Goal: Communication & Community: Ask a question

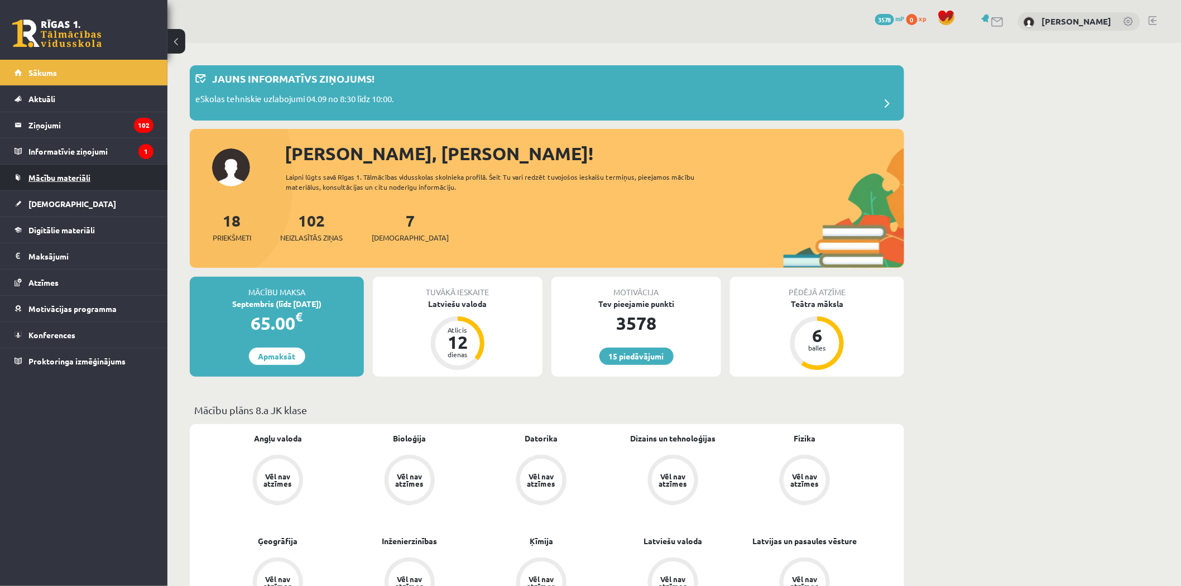
click at [127, 182] on link "Mācību materiāli" at bounding box center [84, 178] width 139 height 26
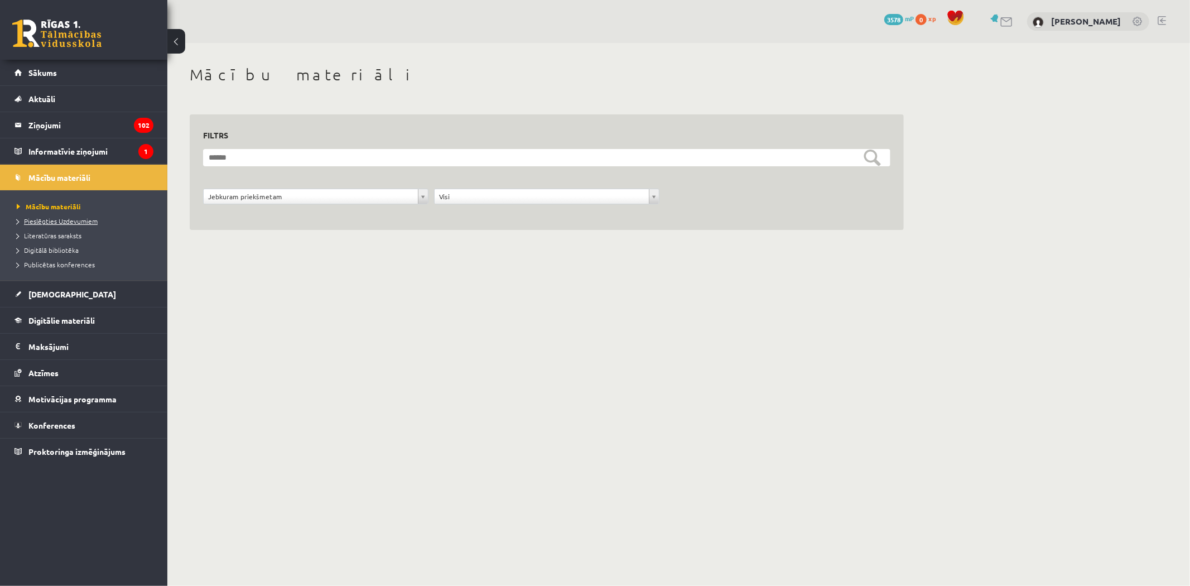
click at [71, 218] on span "Pieslēgties Uzdevumiem" at bounding box center [57, 220] width 81 height 9
click at [82, 131] on legend "Ziņojumi 102" at bounding box center [90, 125] width 125 height 26
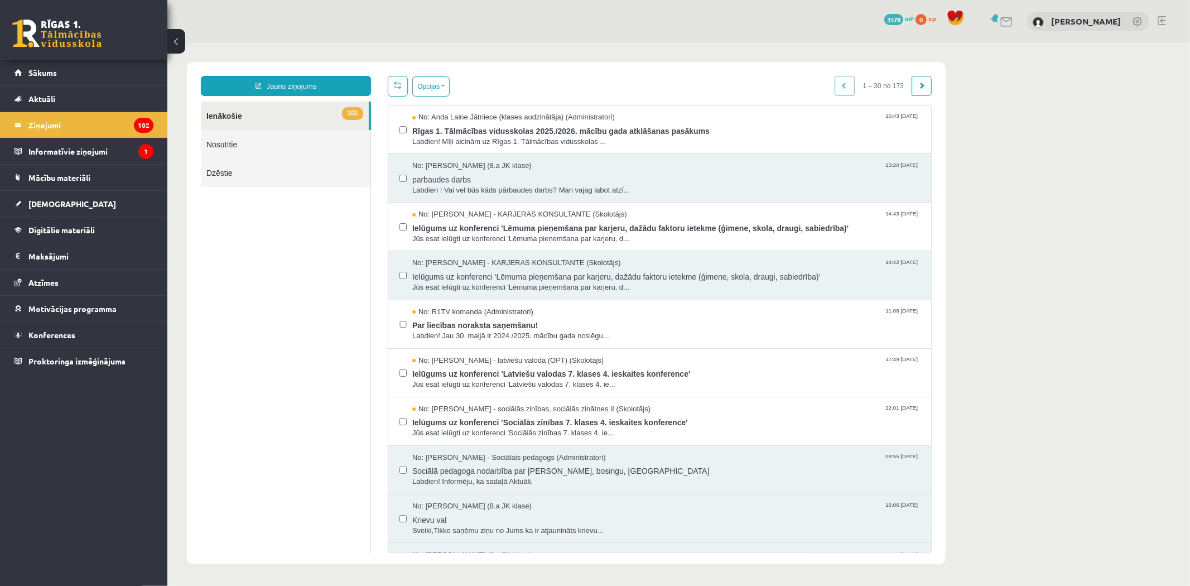
click at [259, 204] on ul "102 Ienākošie Nosūtītie Dzēstie" at bounding box center [285, 327] width 170 height 452
click at [78, 179] on span "Mācību materiāli" at bounding box center [59, 177] width 62 height 10
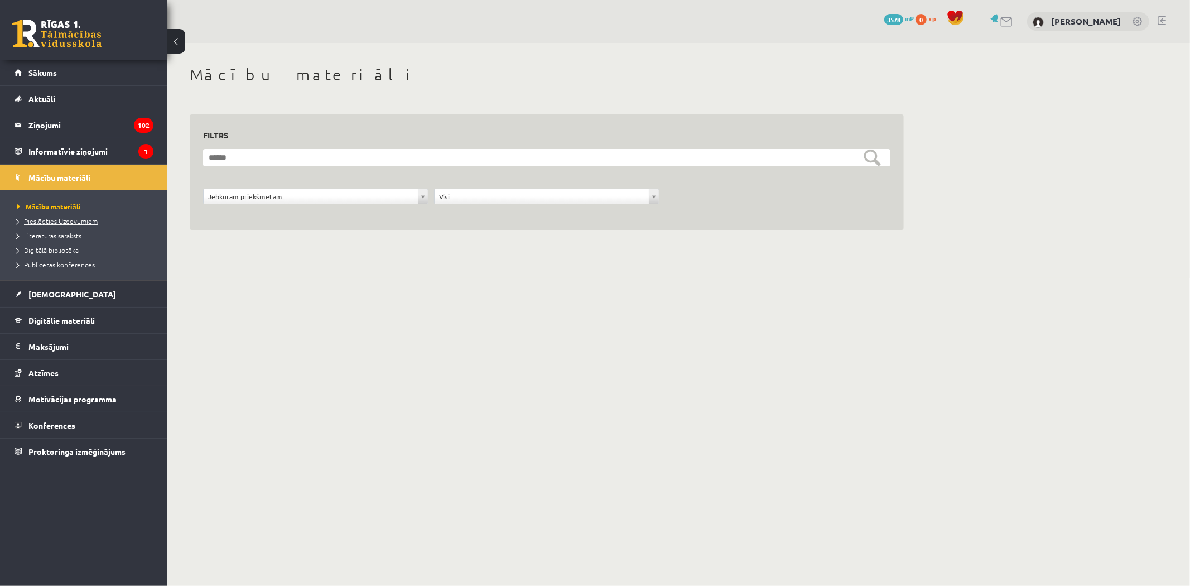
click at [97, 222] on link "Pieslēgties Uzdevumiem" at bounding box center [86, 221] width 139 height 10
click at [68, 220] on span "Pieslēgties Uzdevumiem" at bounding box center [61, 220] width 89 height 9
click at [59, 330] on link "Digitālie materiāli" at bounding box center [84, 320] width 139 height 26
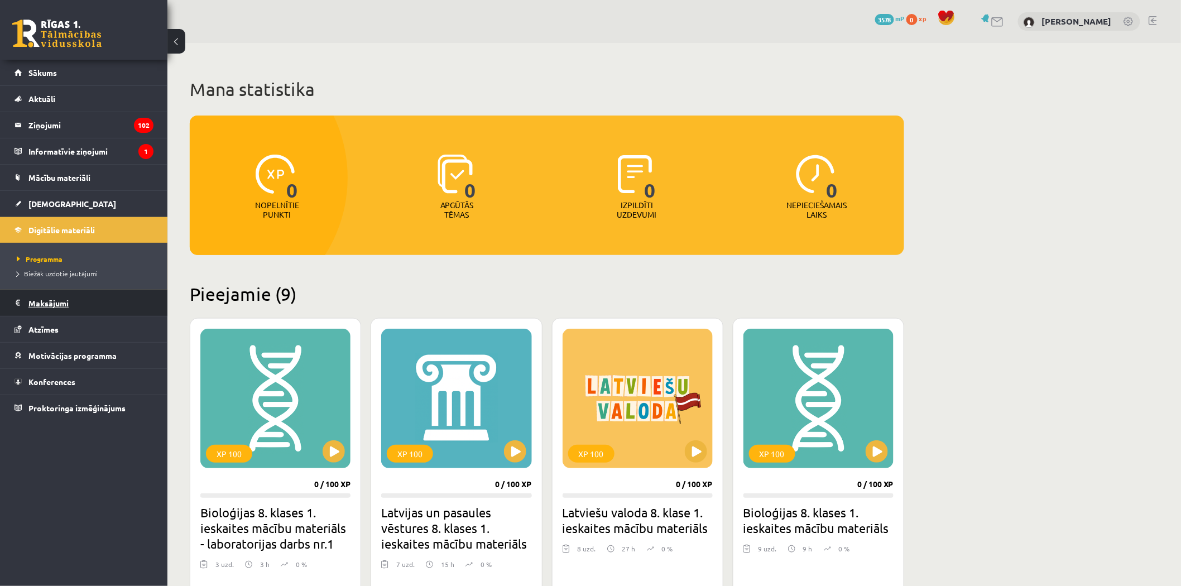
click at [67, 305] on legend "Maksājumi 0" at bounding box center [90, 303] width 125 height 26
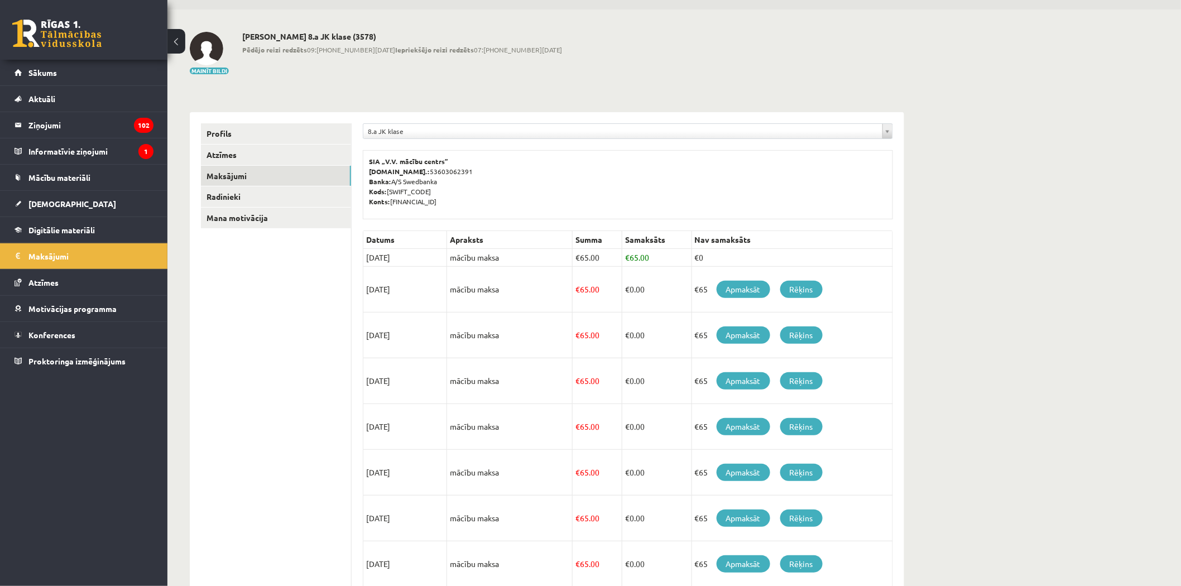
scroll to position [62, 0]
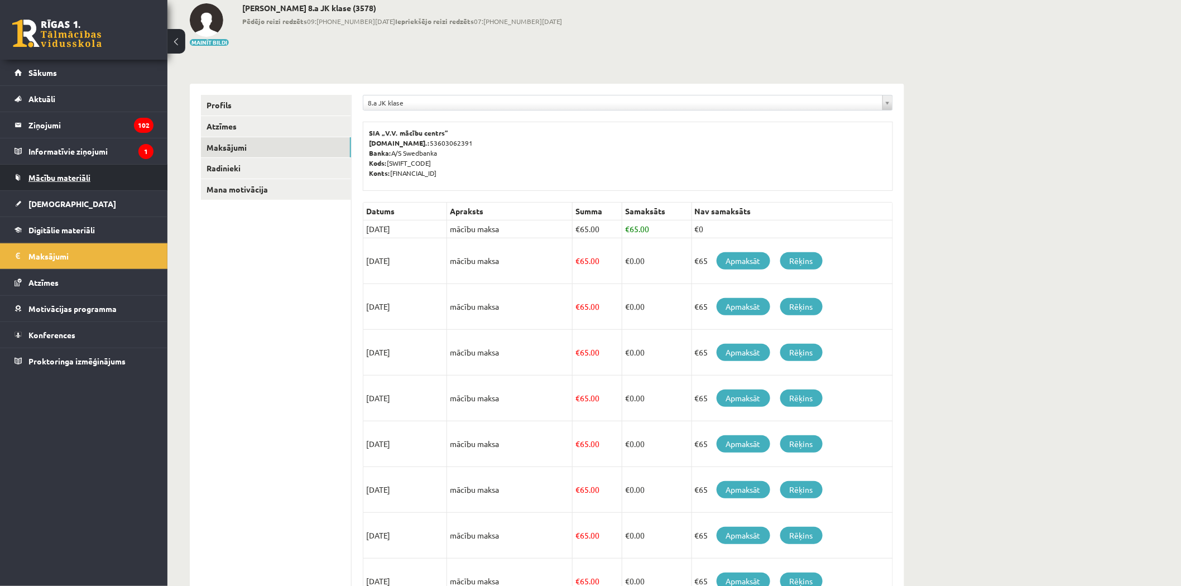
click at [89, 175] on span "Mācību materiāli" at bounding box center [59, 177] width 62 height 10
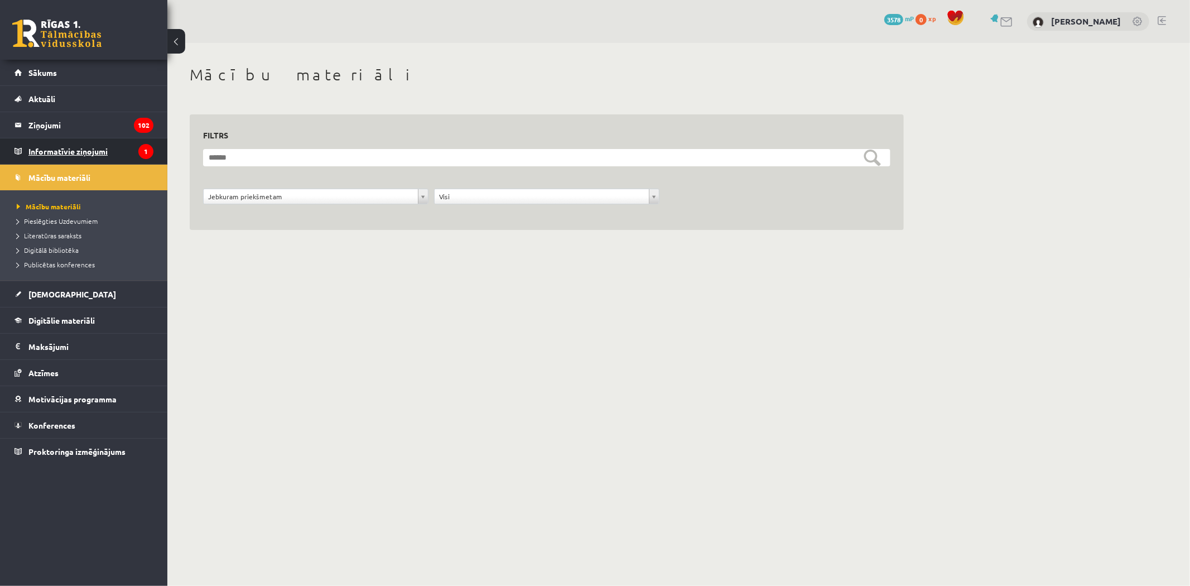
click at [84, 144] on legend "Informatīvie ziņojumi 1" at bounding box center [90, 151] width 125 height 26
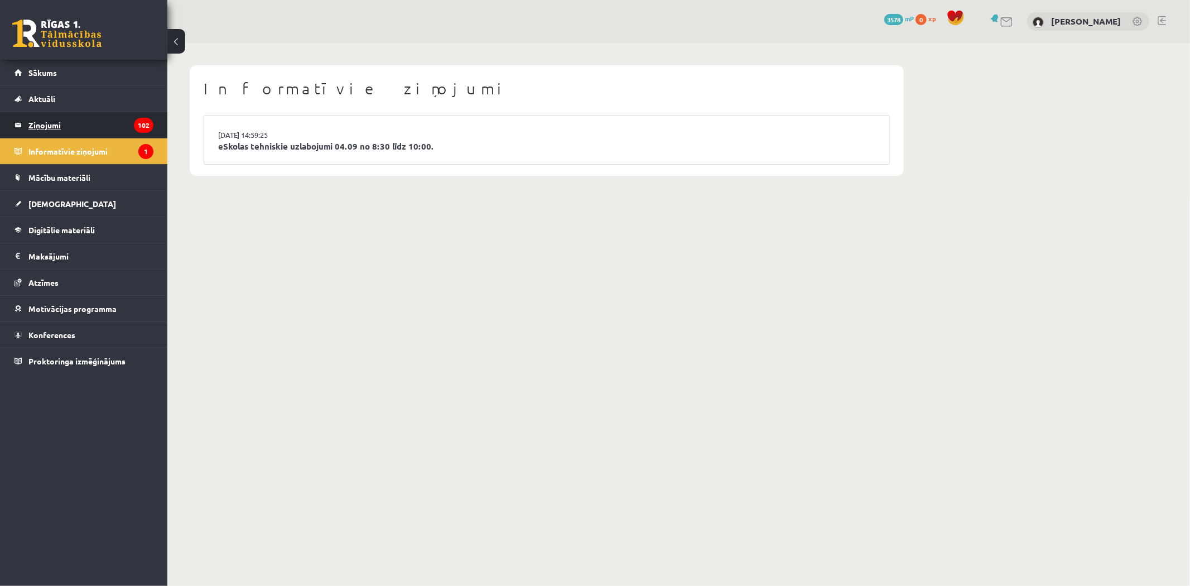
click at [102, 117] on legend "Ziņojumi 102" at bounding box center [90, 125] width 125 height 26
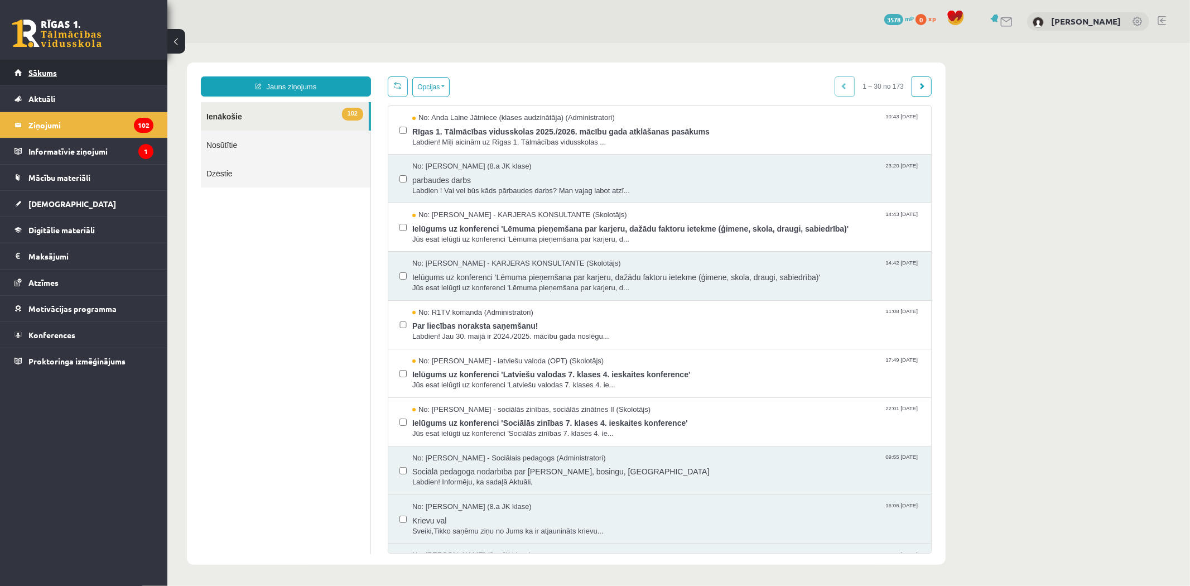
click at [59, 71] on link "Sākums" at bounding box center [84, 73] width 139 height 26
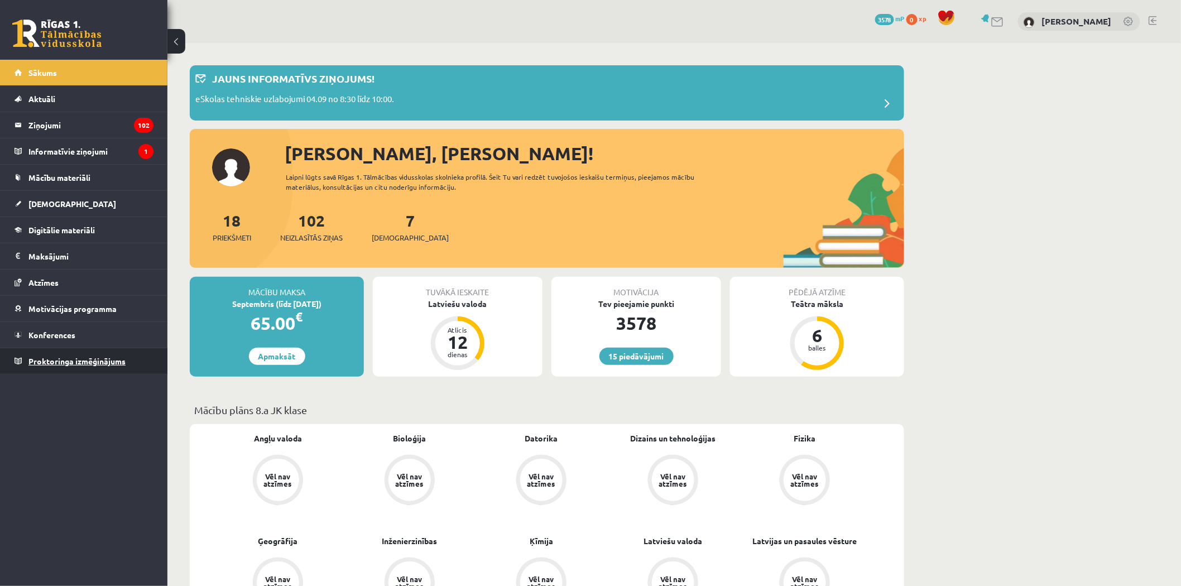
click at [80, 359] on span "Proktoringa izmēģinājums" at bounding box center [76, 361] width 97 height 10
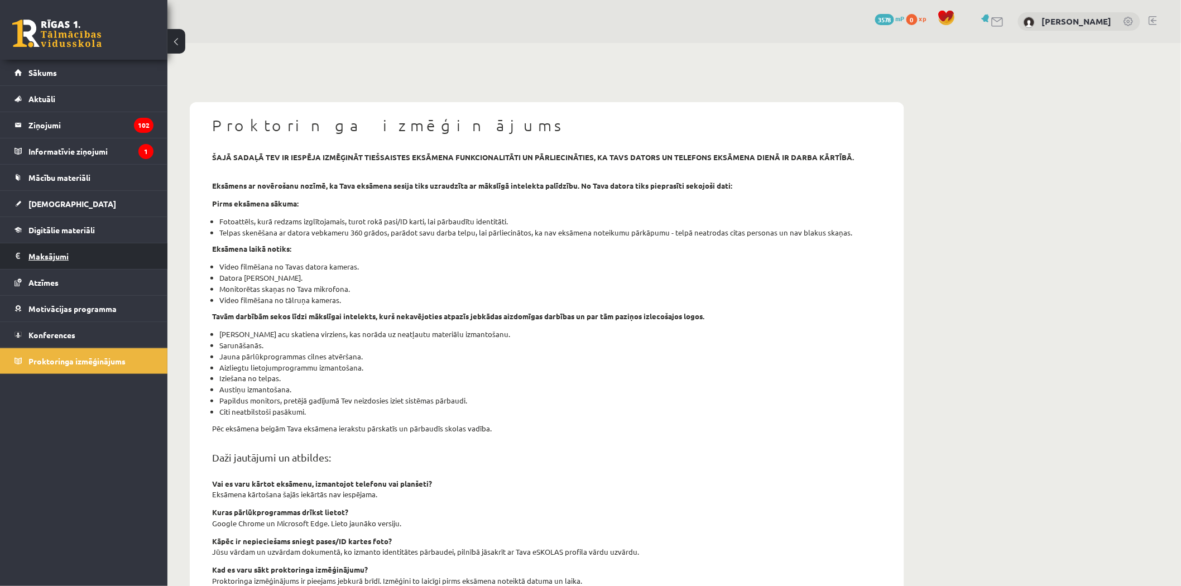
click at [64, 244] on legend "Maksājumi 0" at bounding box center [90, 256] width 125 height 26
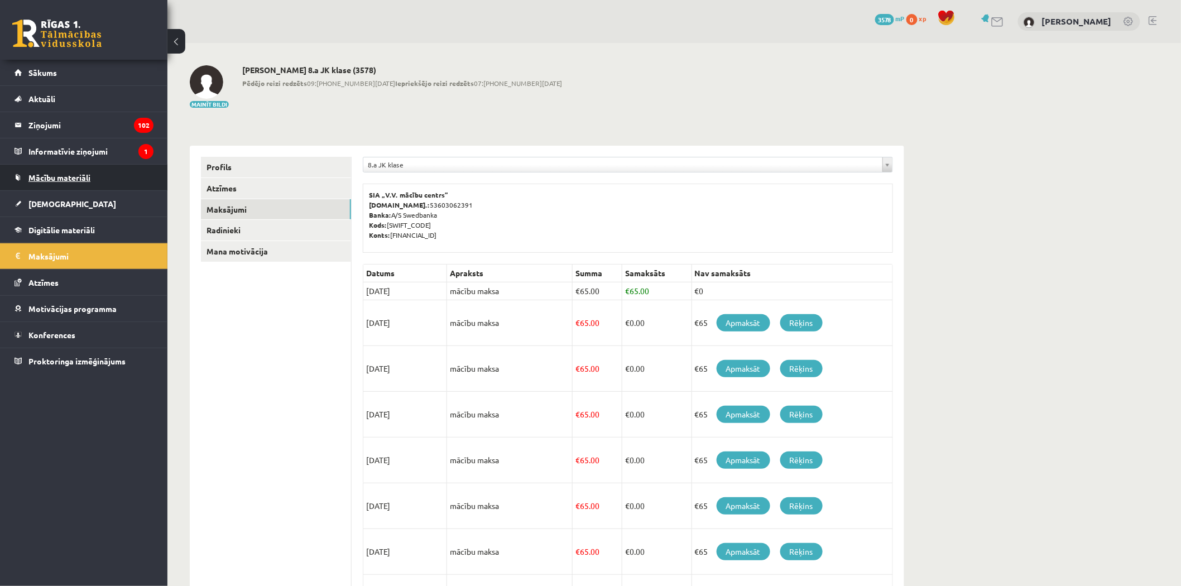
click at [57, 180] on span "Mācību materiāli" at bounding box center [59, 177] width 62 height 10
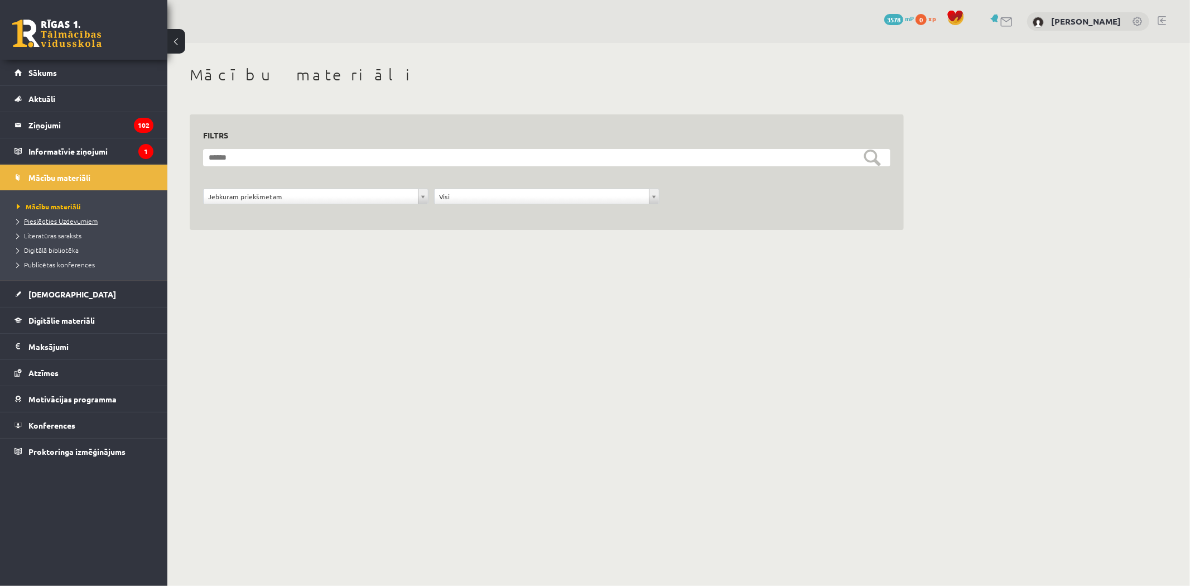
click at [67, 223] on span "Pieslēgties Uzdevumiem" at bounding box center [57, 220] width 81 height 9
click at [44, 119] on legend "Ziņojumi 102" at bounding box center [90, 125] width 125 height 26
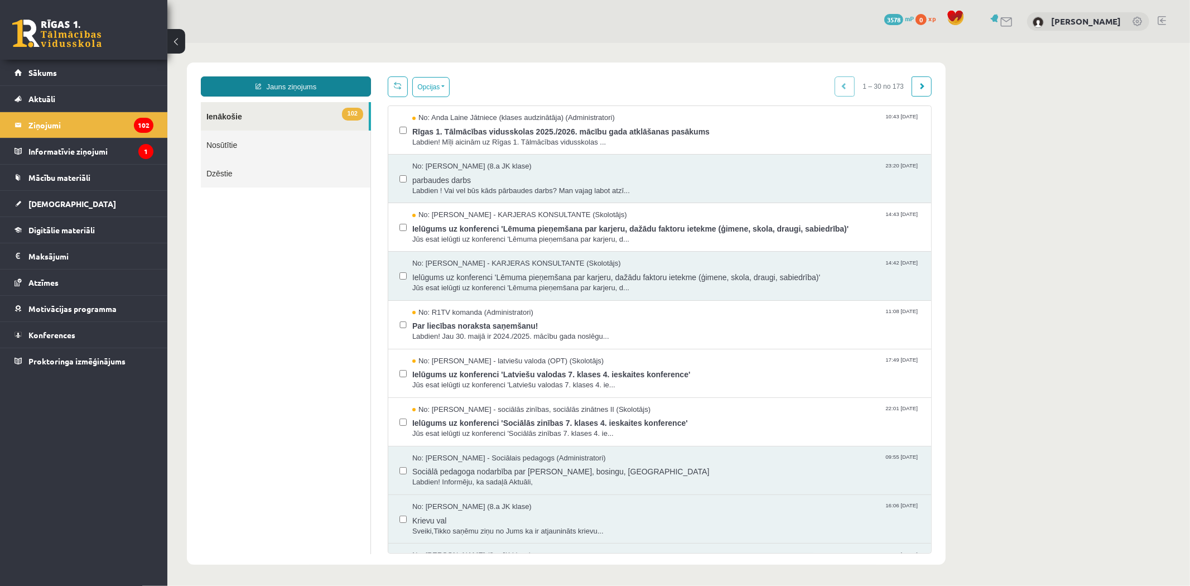
click at [324, 86] on link "Jauns ziņojums" at bounding box center [285, 86] width 170 height 20
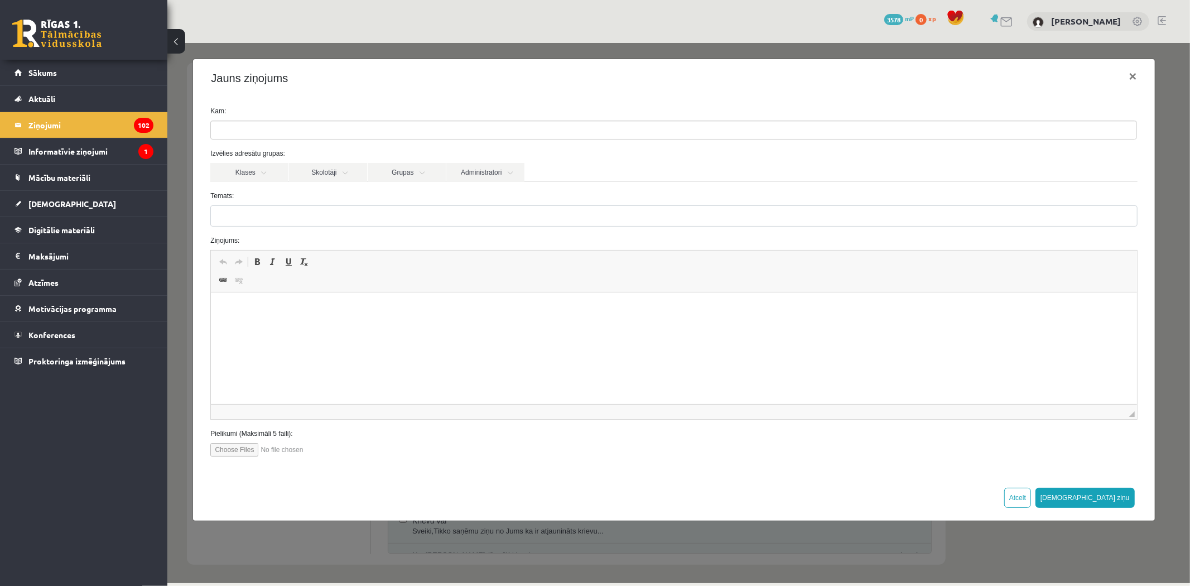
click at [295, 127] on ul at bounding box center [673, 130] width 926 height 18
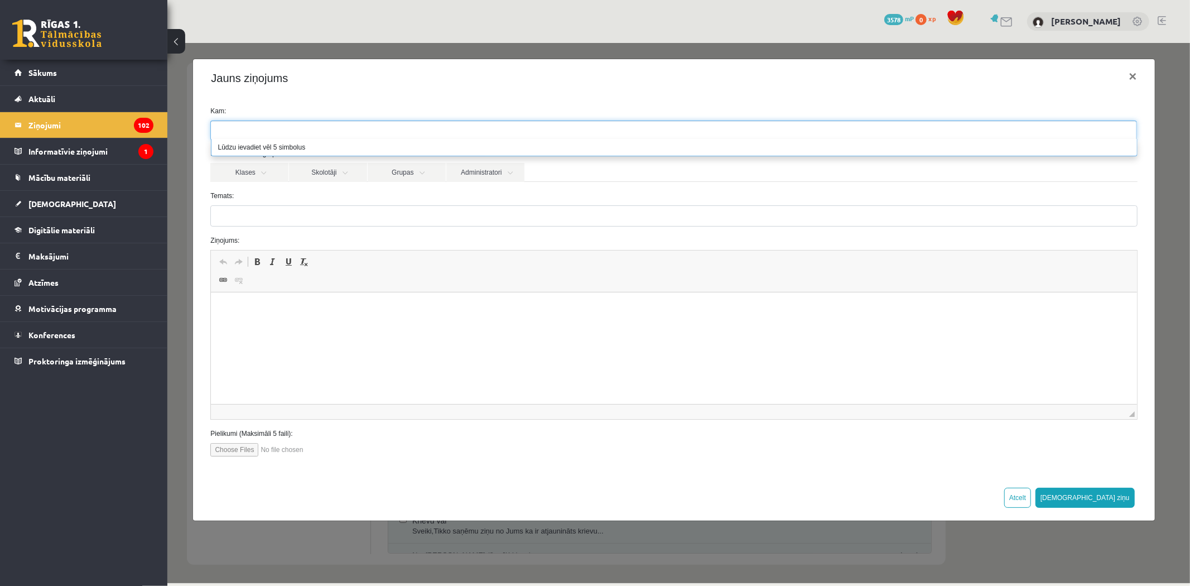
click at [309, 102] on div "Kam: Izvēlies adresātu grupas: Klases Skolotāji Grupas Administratori 8.a JK kl…" at bounding box center [672, 285] width 961 height 377
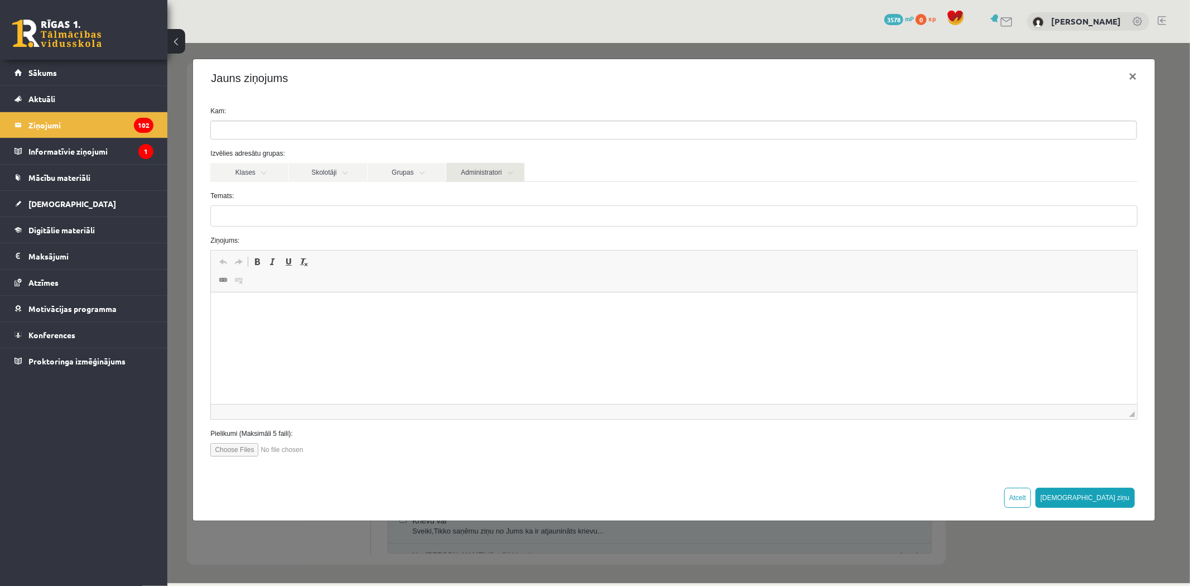
click at [485, 173] on link "Administratori" at bounding box center [485, 171] width 78 height 19
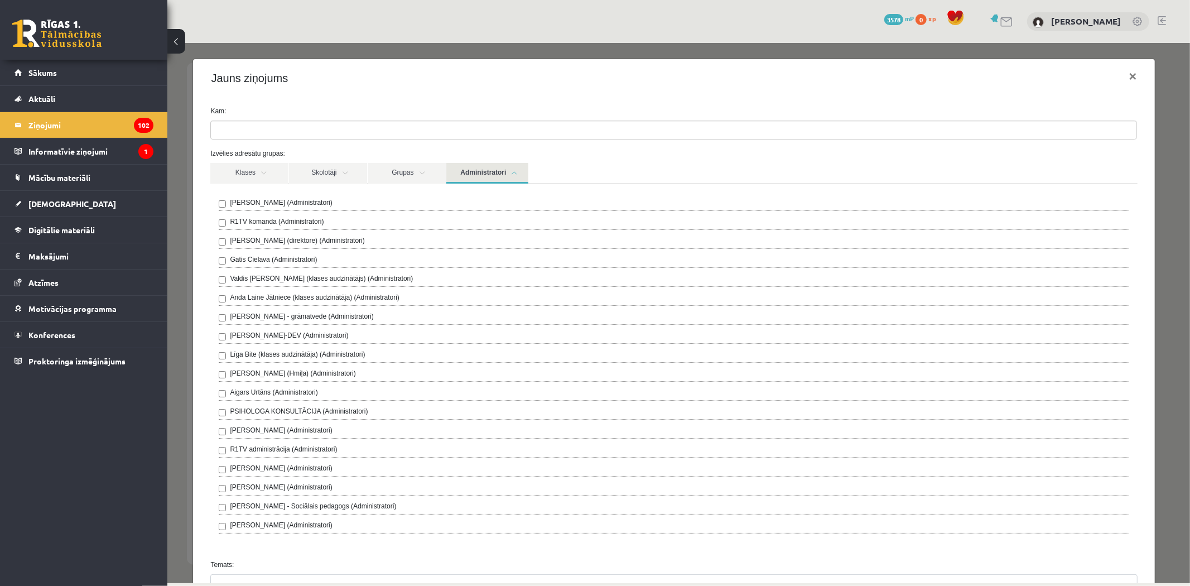
click at [485, 173] on link "Administratori" at bounding box center [487, 172] width 82 height 21
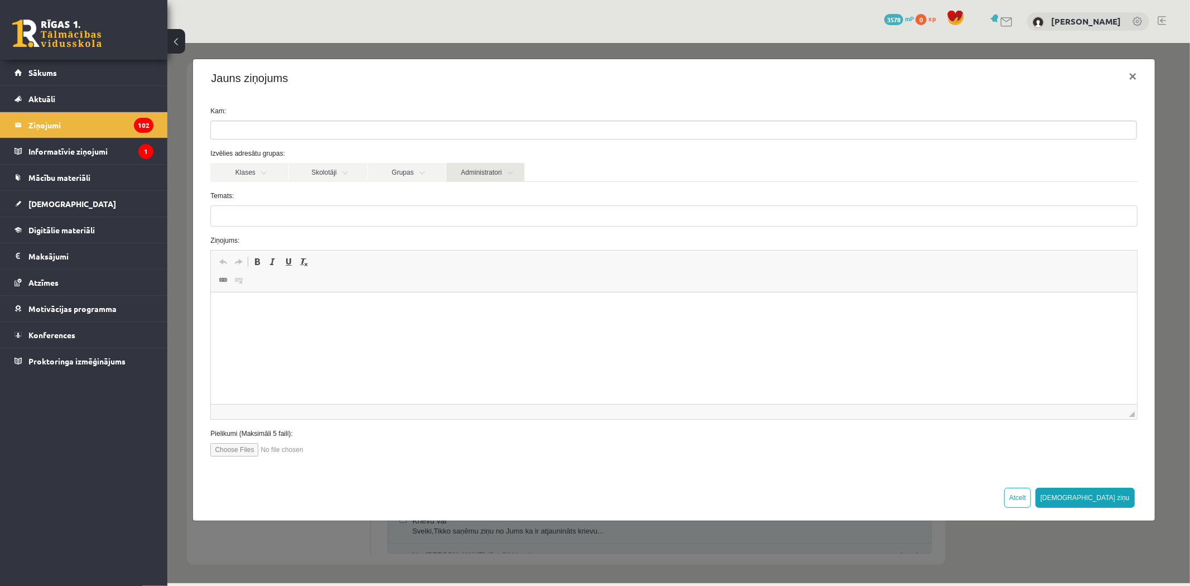
click at [493, 167] on link "Administratori" at bounding box center [485, 171] width 78 height 19
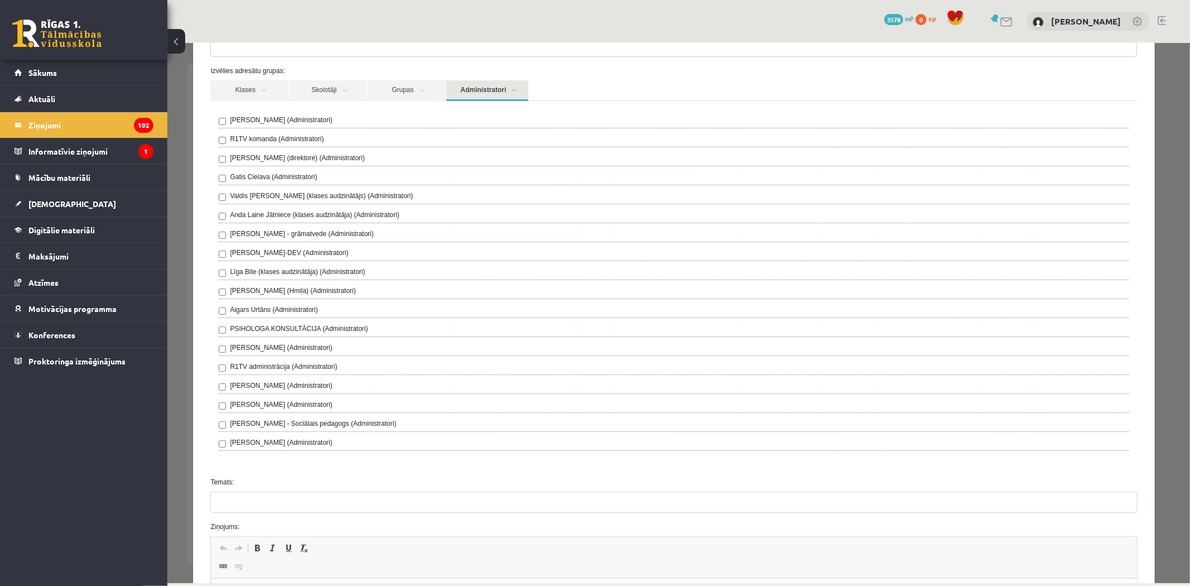
scroll to position [62, 0]
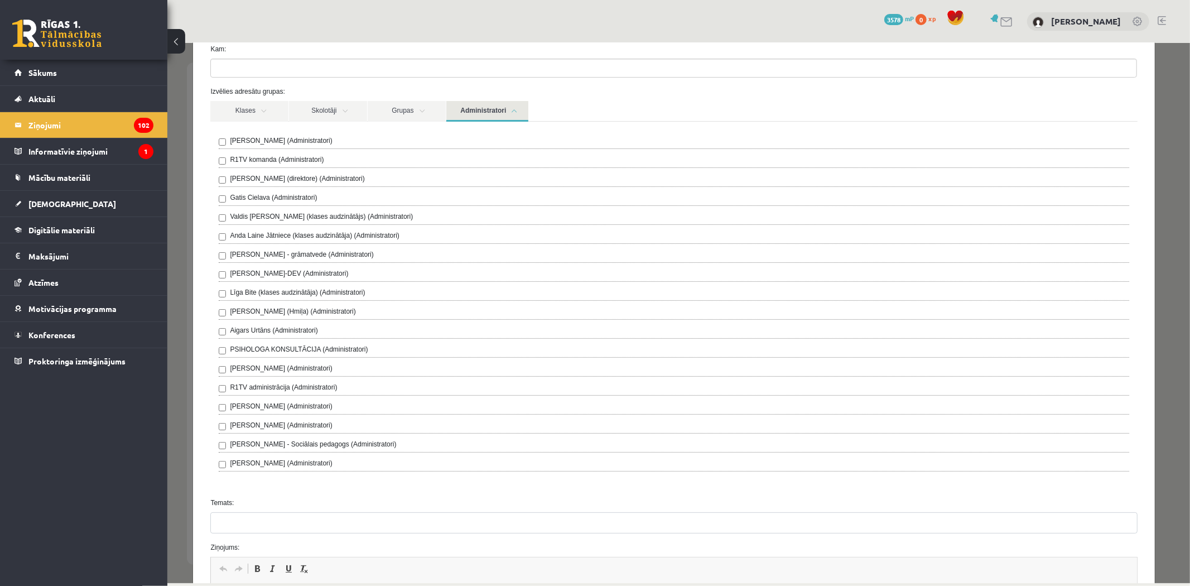
click at [281, 388] on label "R1TV administrācija (Administratori)" at bounding box center [282, 387] width 107 height 10
click at [490, 108] on link "Administratori" at bounding box center [487, 110] width 82 height 21
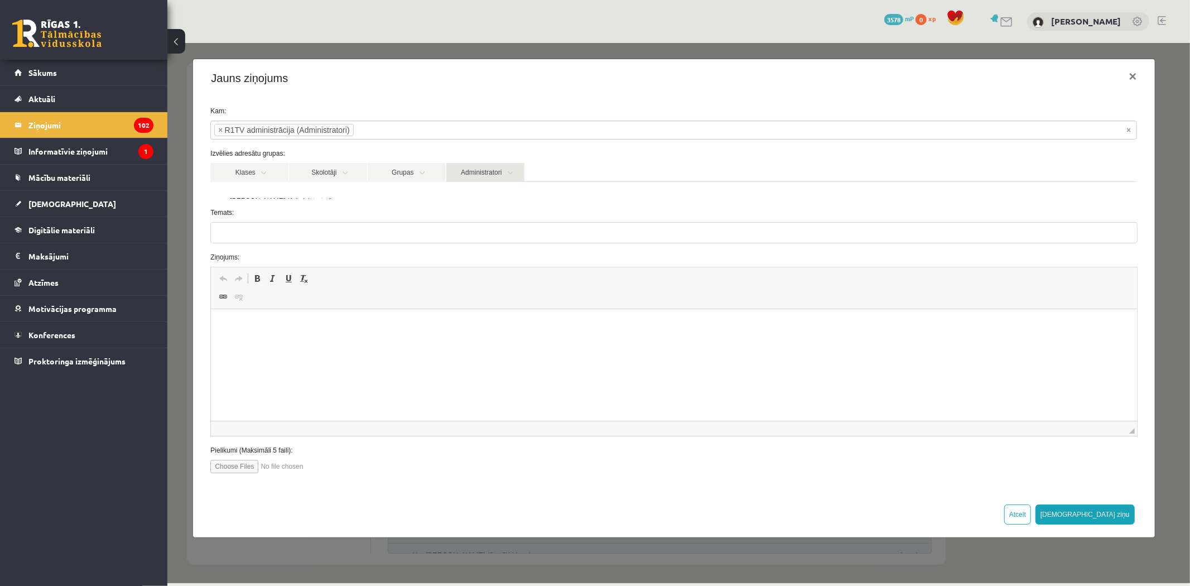
scroll to position [0, 0]
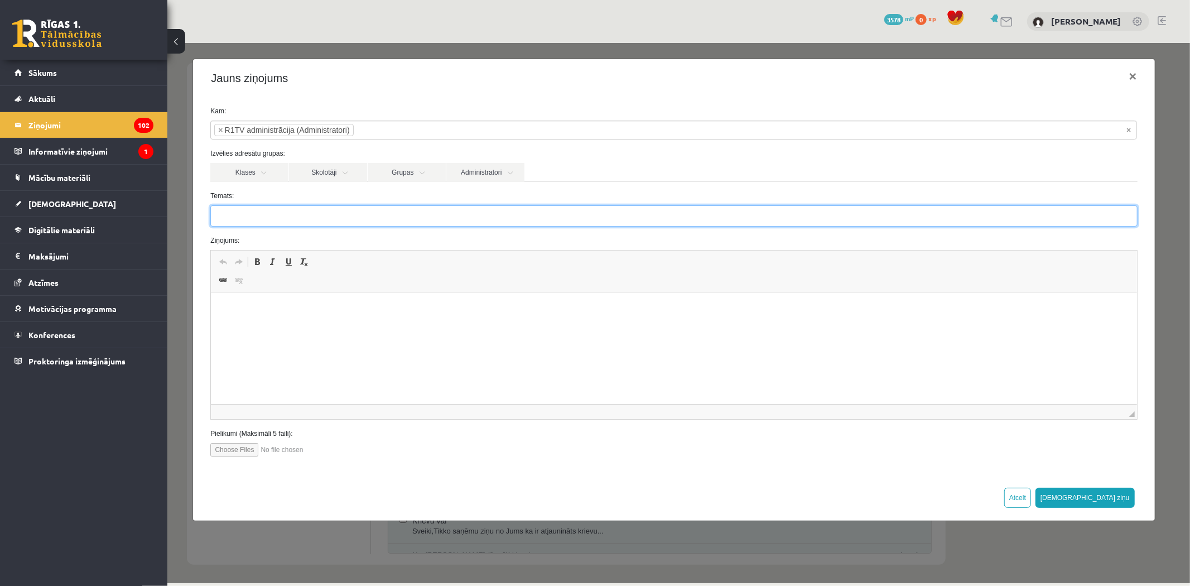
click at [431, 225] on input "Temats:" at bounding box center [673, 215] width 927 height 21
type input "**********"
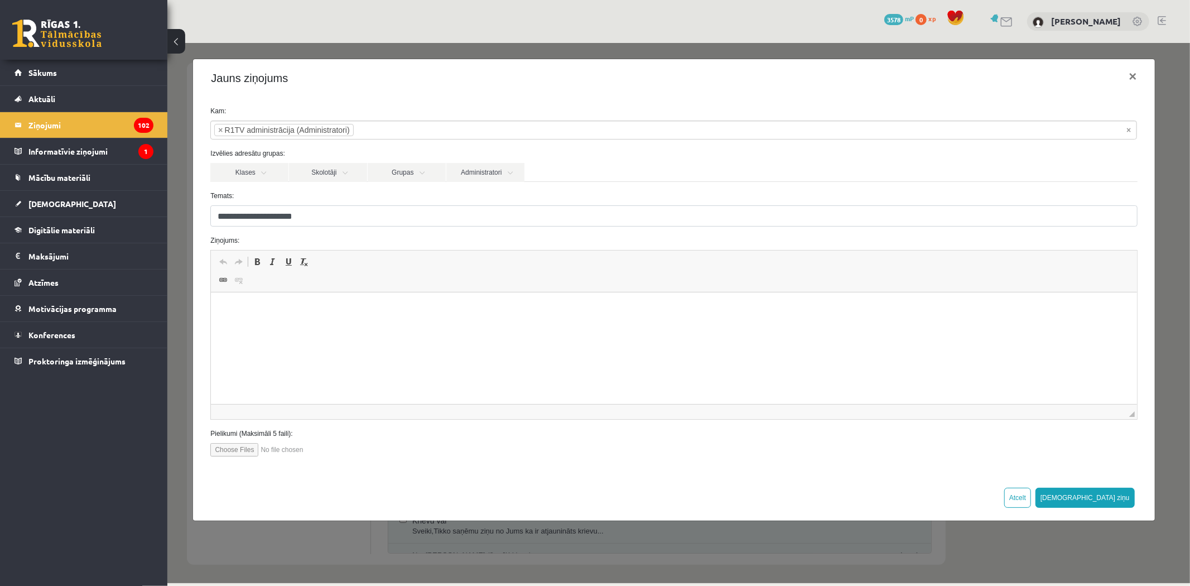
click at [401, 302] on html at bounding box center [674, 309] width 926 height 34
click at [235, 309] on p "**********" at bounding box center [673, 310] width 903 height 12
click at [514, 309] on p "**********" at bounding box center [673, 310] width 903 height 12
click at [253, 305] on p "**********" at bounding box center [673, 310] width 903 height 12
click at [513, 325] on p "**********" at bounding box center [673, 315] width 903 height 23
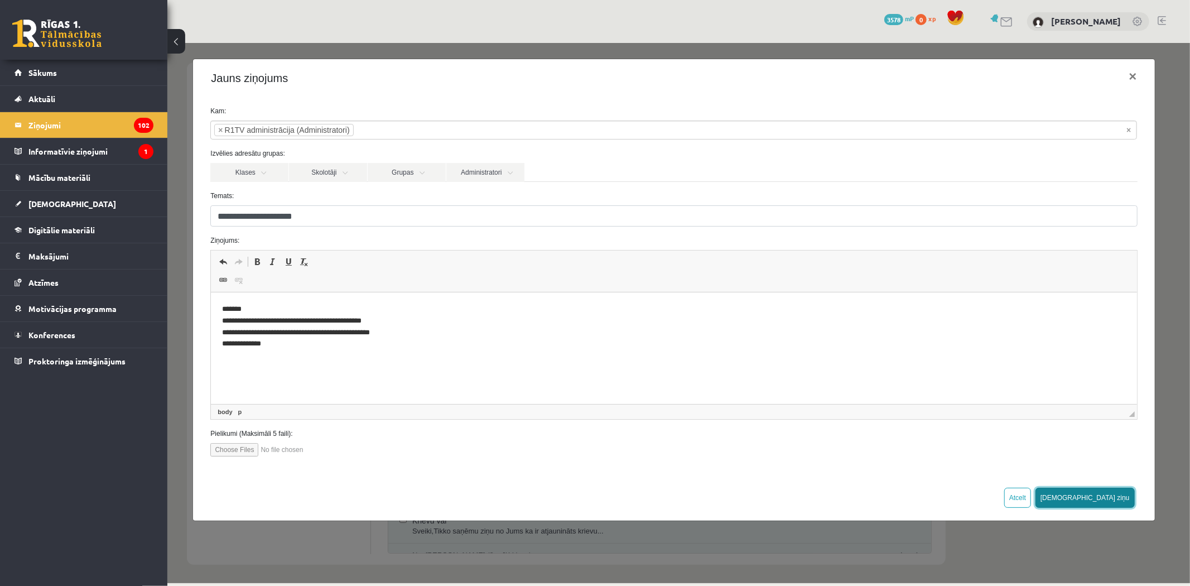
click at [1116, 494] on button "[DEMOGRAPHIC_DATA] ziņu" at bounding box center [1084, 497] width 99 height 20
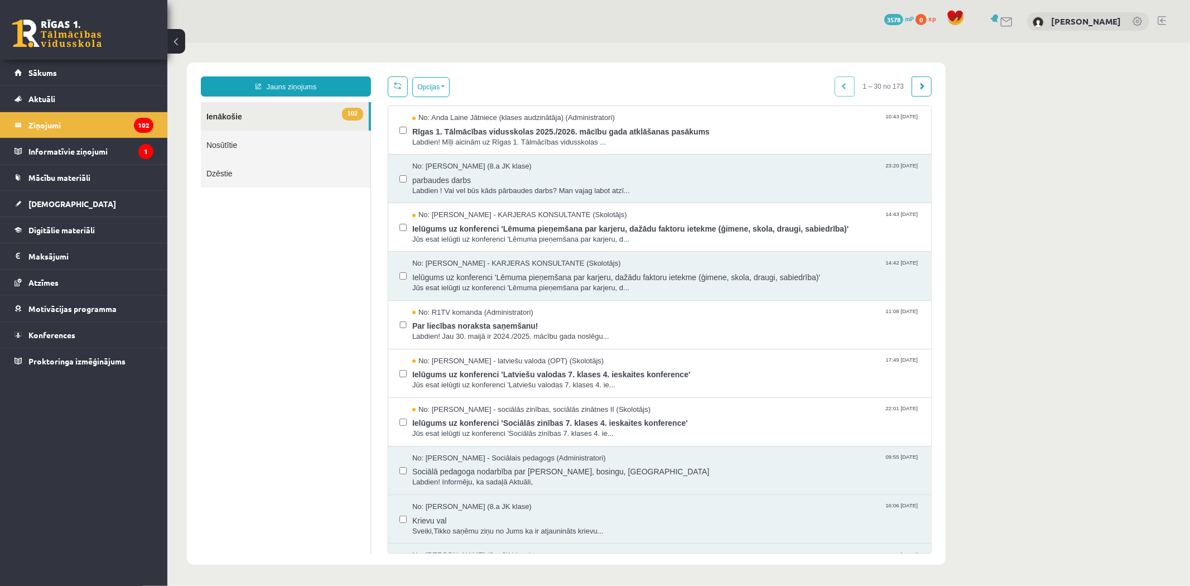
drag, startPoint x: 433, startPoint y: 9, endPoint x: 374, endPoint y: 28, distance: 62.1
click at [381, 26] on div "15 Dāvanas 3578 mP 0 xp Kārlis Bergs" at bounding box center [678, 21] width 1023 height 43
click at [374, 28] on div "15 Dāvanas 3578 mP 0 xp Kārlis Bergs" at bounding box center [678, 21] width 1023 height 43
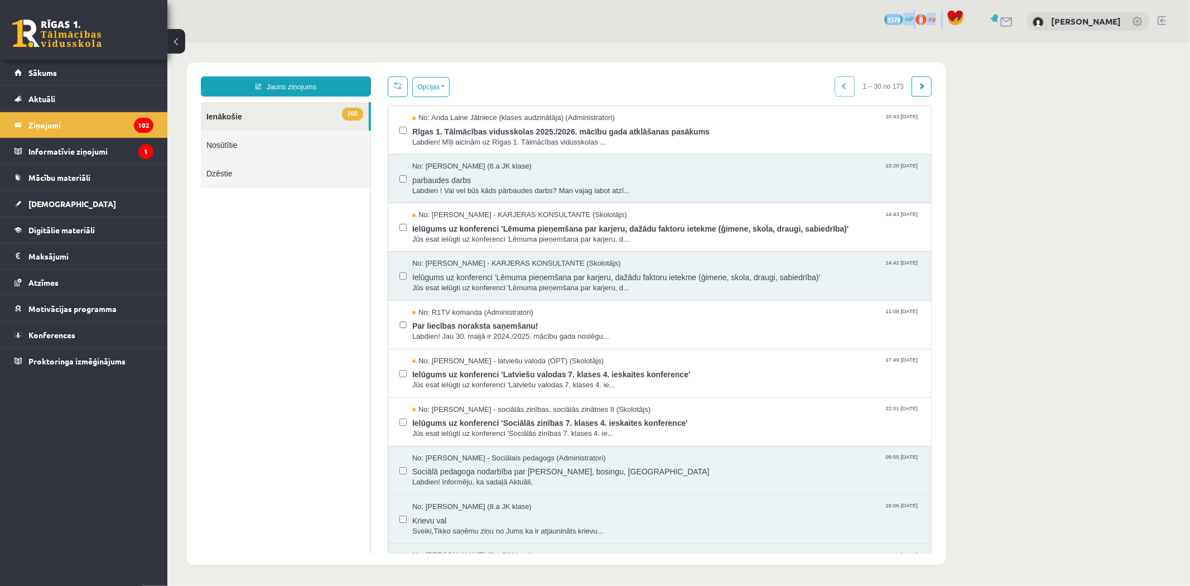
click at [374, 29] on div "15 Dāvanas 3578 mP 0 xp Kārlis Bergs" at bounding box center [678, 21] width 1023 height 43
click at [374, 30] on div "15 Dāvanas 3578 mP 0 xp Kārlis Bergs" at bounding box center [678, 21] width 1023 height 43
click at [376, 31] on div "15 Dāvanas 3578 mP 0 xp Kārlis Bergs" at bounding box center [678, 21] width 1023 height 43
click at [377, 32] on div "15 Dāvanas 3578 mP 0 xp Kārlis Bergs" at bounding box center [678, 21] width 1023 height 43
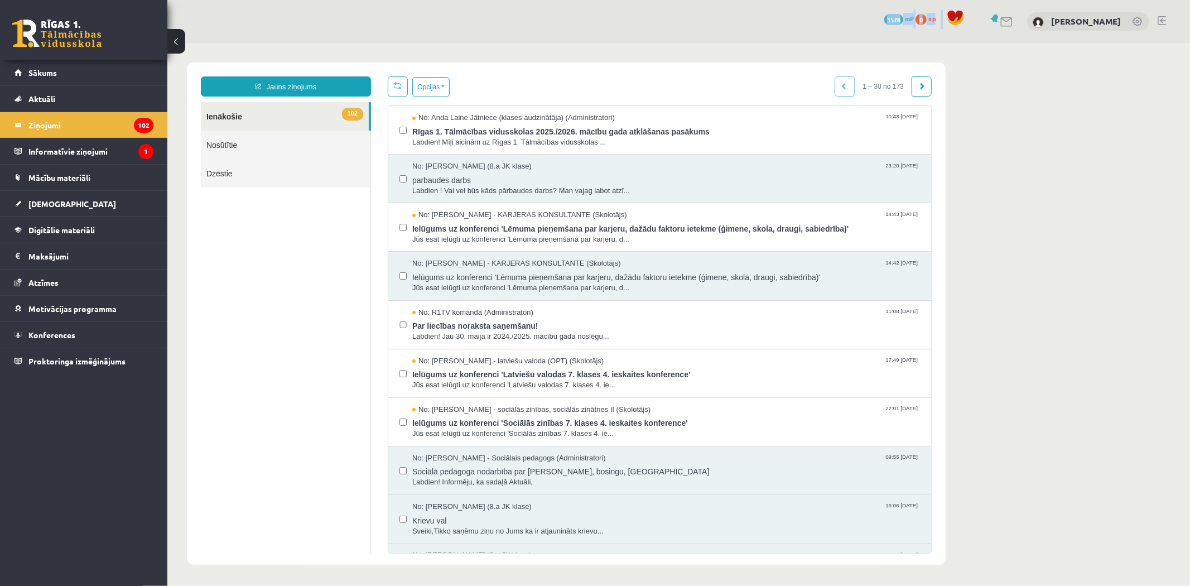
click at [377, 32] on div "15 Dāvanas 3578 mP 0 xp Kārlis Bergs" at bounding box center [678, 21] width 1023 height 43
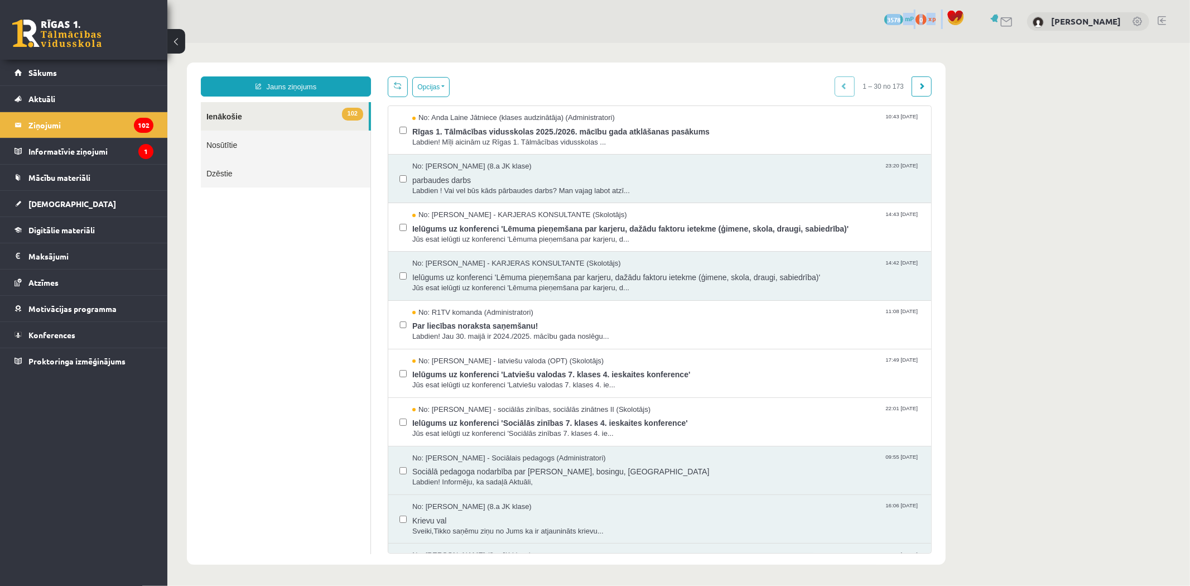
click at [378, 32] on div "15 Dāvanas 3578 mP 0 xp Kārlis Bergs" at bounding box center [678, 21] width 1023 height 43
